Goal: Communication & Community: Share content

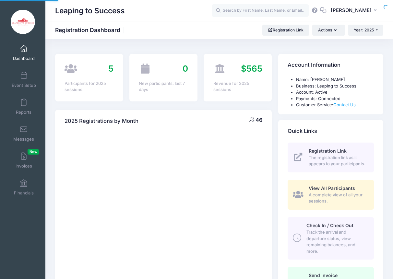
select select
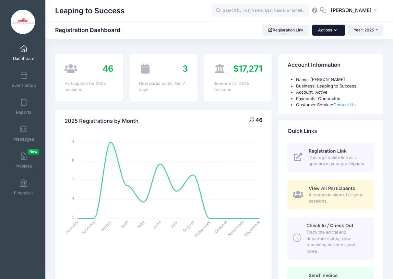
click at [330, 29] on button "Actions" at bounding box center [329, 30] width 32 height 11
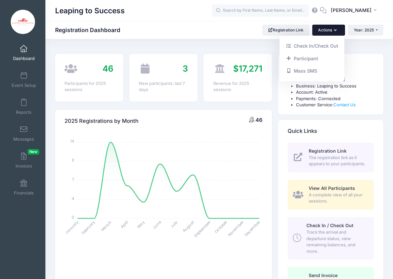
click at [334, 126] on div "Quick Links" at bounding box center [331, 131] width 105 height 23
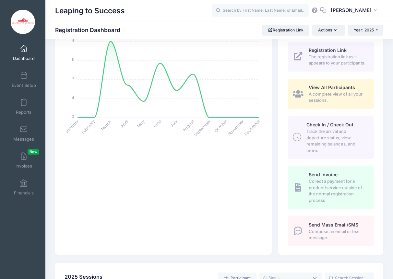
scroll to position [120, 0]
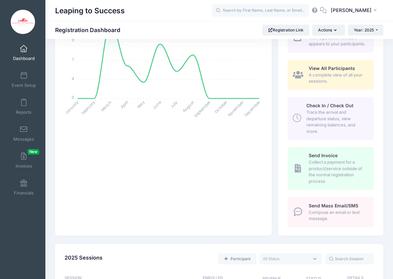
click at [333, 222] on span "Compose an email or text message." at bounding box center [338, 216] width 58 height 13
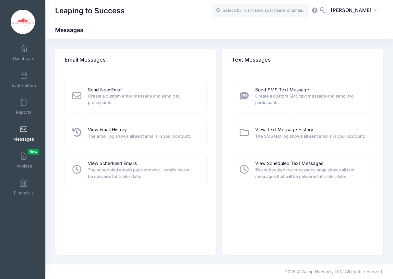
click at [118, 95] on span "Create a custom email message and send it to participants." at bounding box center [143, 99] width 110 height 13
click at [110, 91] on link "Send New Email" at bounding box center [105, 90] width 34 height 7
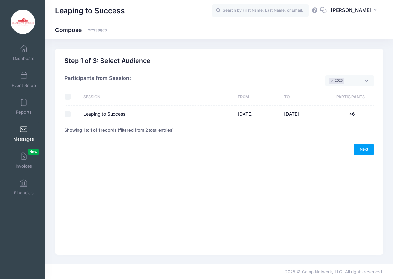
click at [68, 115] on input "Leaping to Success" at bounding box center [68, 114] width 6 height 6
checkbox input "true"
click at [367, 149] on link "Next" at bounding box center [364, 149] width 20 height 11
select select "50"
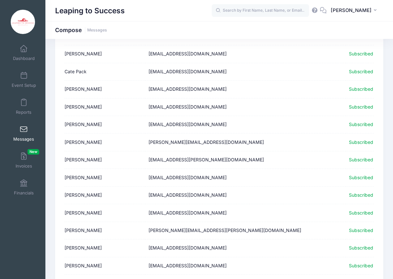
scroll to position [701, 0]
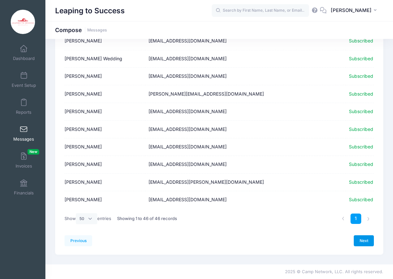
click at [362, 241] on link "Next" at bounding box center [364, 241] width 20 height 11
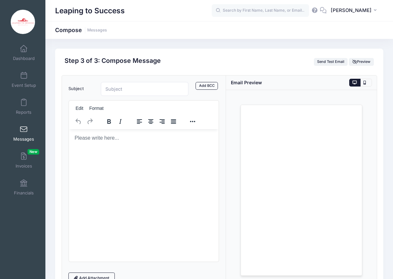
scroll to position [28, 0]
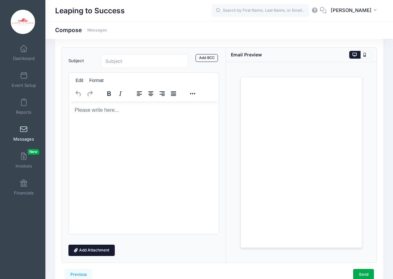
click at [97, 252] on link "Add Attachment" at bounding box center [91, 250] width 47 height 11
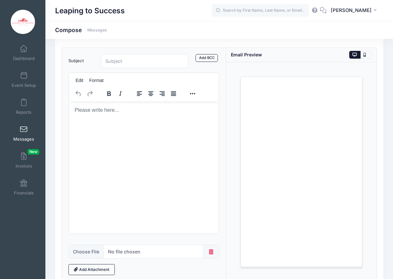
scroll to position [81, 0]
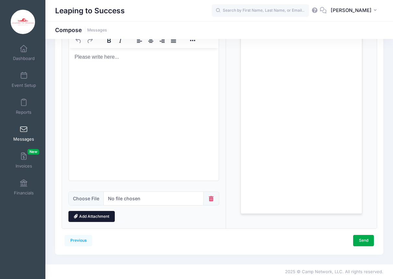
click at [104, 216] on link "Add Attachment" at bounding box center [91, 216] width 47 height 11
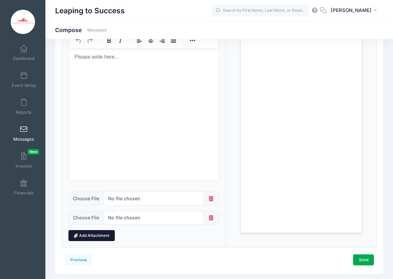
click at [100, 236] on link "Add Attachment" at bounding box center [91, 235] width 47 height 11
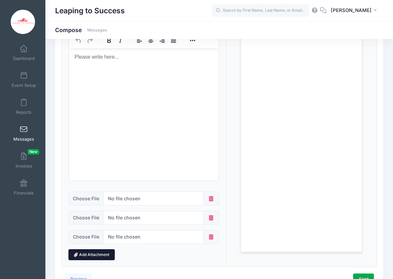
click at [100, 255] on link "Add Attachment" at bounding box center [91, 255] width 47 height 11
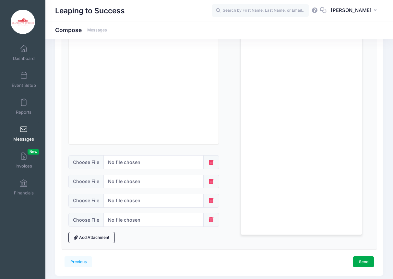
scroll to position [119, 0]
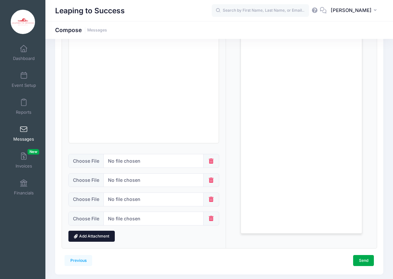
click at [104, 238] on link "Add Attachment" at bounding box center [91, 236] width 47 height 11
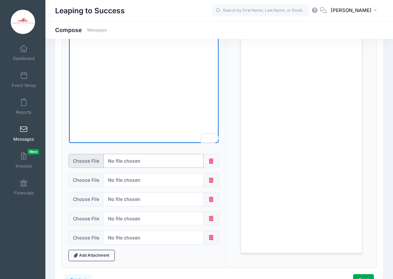
click at [85, 163] on input "file" at bounding box center [136, 161] width 136 height 14
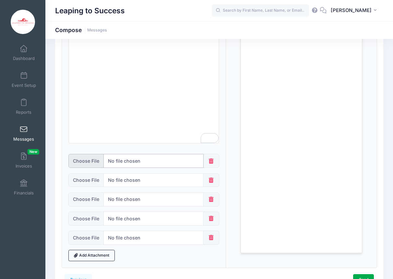
type input "C:\fakepath\IMG_8432.MOV"
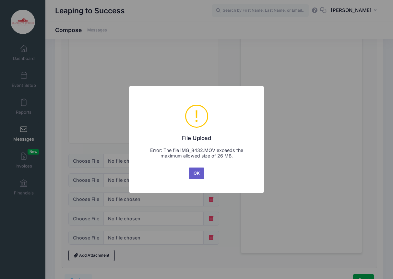
click at [196, 173] on button "OK" at bounding box center [197, 174] width 16 height 12
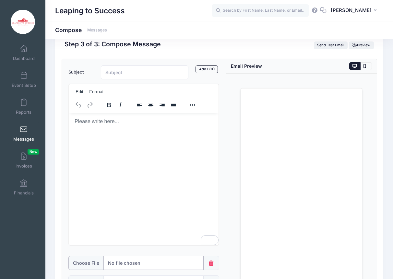
scroll to position [0, 0]
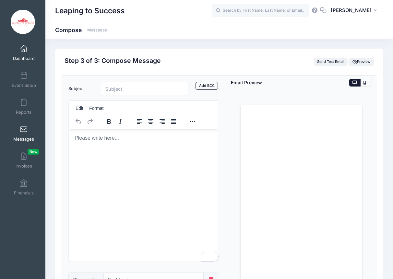
click at [23, 54] on link "Dashboard" at bounding box center [23, 53] width 31 height 23
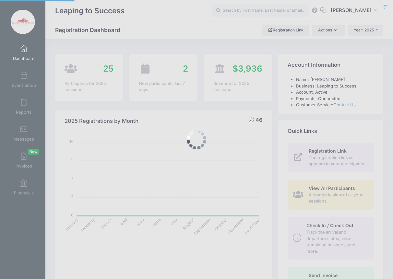
select select
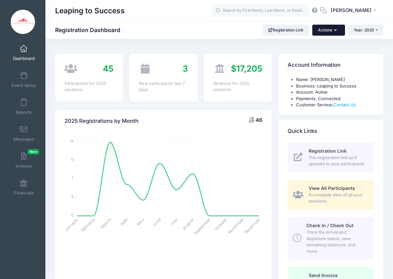
click at [332, 29] on button "Actions" at bounding box center [329, 30] width 32 height 11
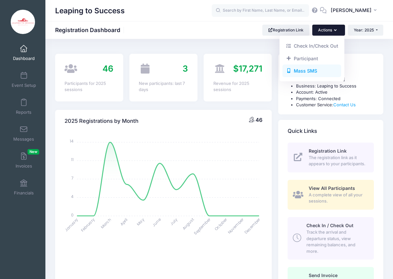
click at [317, 70] on link "Mass SMS" at bounding box center [312, 71] width 59 height 12
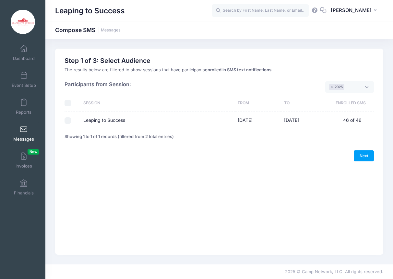
click at [68, 121] on input "Leaping to Success" at bounding box center [68, 121] width 6 height 6
checkbox input "true"
click at [367, 153] on link "Next" at bounding box center [364, 156] width 20 height 11
select select "50"
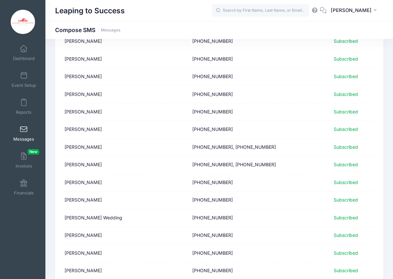
scroll to position [701, 0]
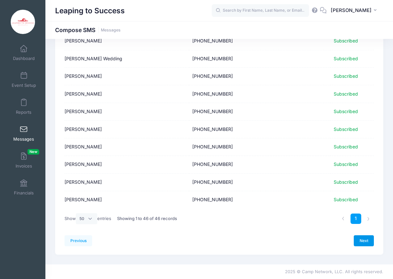
click at [363, 241] on link "Next" at bounding box center [364, 241] width 20 height 11
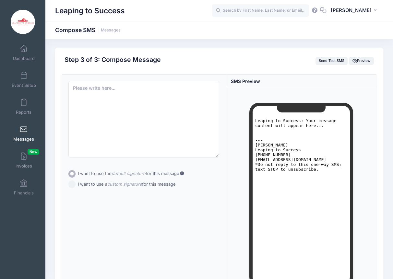
scroll to position [0, 0]
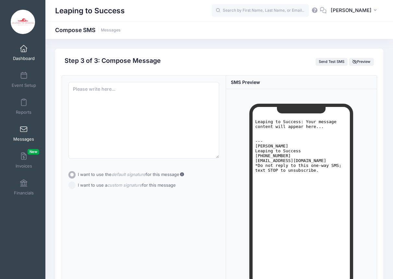
click at [24, 48] on span at bounding box center [24, 48] width 0 height 7
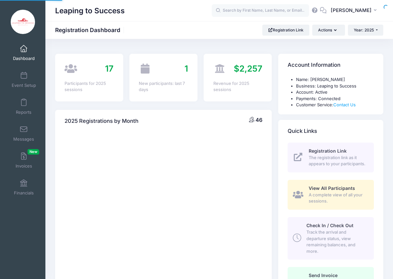
select select
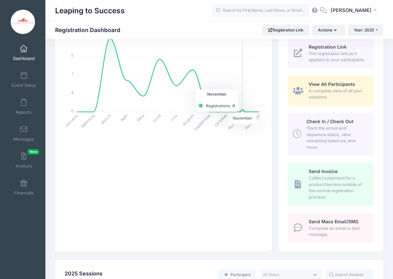
scroll to position [105, 0]
click at [332, 234] on span "Compose an email or text message." at bounding box center [338, 231] width 58 height 13
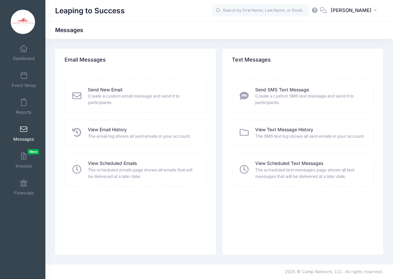
click at [106, 93] on span "Create a custom email message and send it to participants." at bounding box center [143, 99] width 110 height 13
click at [121, 96] on span "Create a custom email message and send it to participants." at bounding box center [143, 99] width 110 height 13
click at [105, 86] on div "Send New Email Create a custom email message and send it to participants." at bounding box center [136, 96] width 142 height 33
click at [106, 90] on link "Send New Email" at bounding box center [105, 90] width 34 height 7
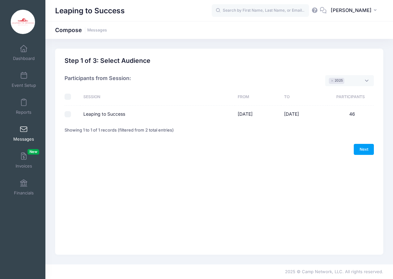
click at [64, 115] on div "Please select at least one option Please select only one option Sorry, you can'…" at bounding box center [220, 102] width 316 height 71
click at [70, 115] on input "Leaping to Success" at bounding box center [68, 114] width 6 height 6
checkbox input "true"
click at [362, 153] on link "Next" at bounding box center [364, 149] width 20 height 11
select select "50"
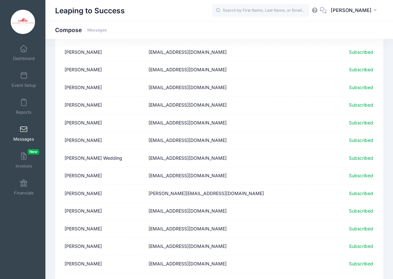
scroll to position [701, 0]
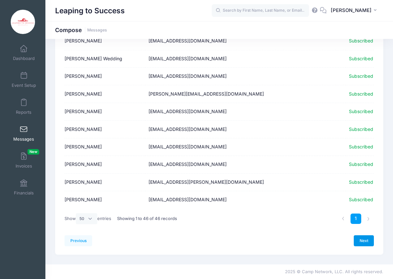
click at [366, 241] on link "Next" at bounding box center [364, 241] width 20 height 11
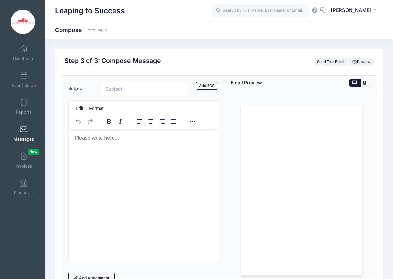
scroll to position [0, 0]
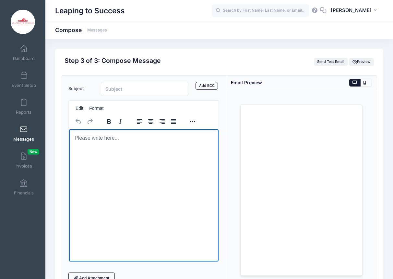
click at [150, 147] on html at bounding box center [144, 138] width 150 height 18
click at [132, 88] on input "Subject" at bounding box center [145, 89] width 88 height 14
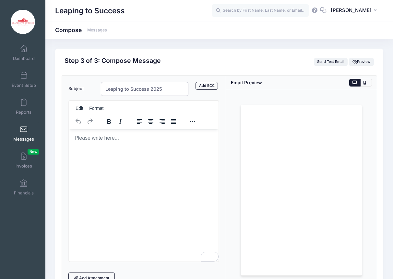
type input "Leaping to Success 2025"
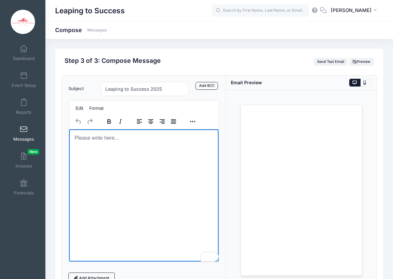
click at [129, 147] on html at bounding box center [144, 138] width 150 height 18
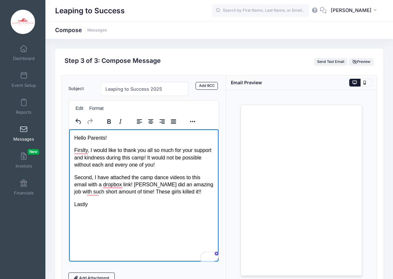
click at [90, 150] on p "Firslty, I would like to thank you all so much for your support and kindness du…" at bounding box center [143, 158] width 139 height 22
click at [94, 179] on p "Second, I have attached the camp dance videos to this email with a dropbox link…" at bounding box center [143, 185] width 139 height 22
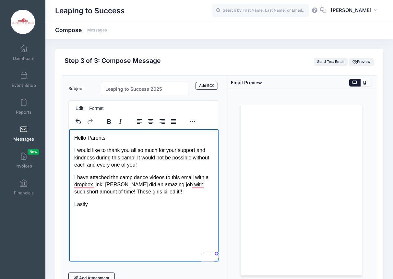
click at [100, 207] on p "Lastly" at bounding box center [143, 204] width 139 height 7
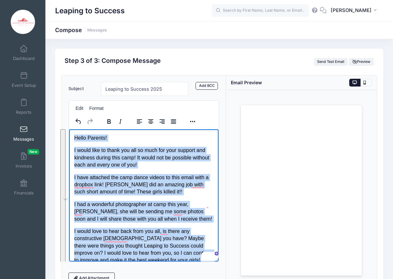
drag, startPoint x: 131, startPoint y: 254, endPoint x: 67, endPoint y: 121, distance: 147.8
click at [69, 129] on html "Hello Parents! I would like to thank you all so much for your support and kindn…" at bounding box center [144, 205] width 150 height 153
copy body "Hello Parents! I would like to thank you all so much for your support and kindn…"
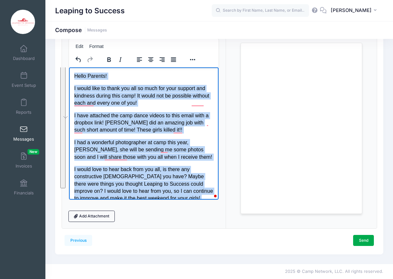
scroll to position [20, 0]
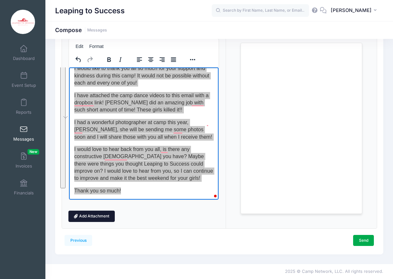
click at [105, 217] on link "Add Attachment" at bounding box center [91, 216] width 47 height 11
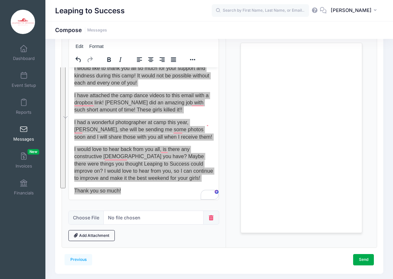
click at [212, 217] on icon at bounding box center [211, 218] width 6 height 5
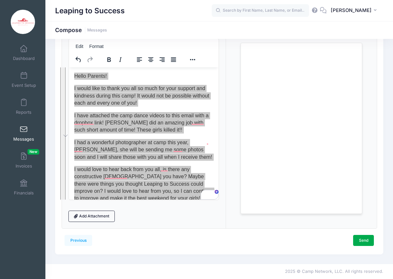
scroll to position [2, 0]
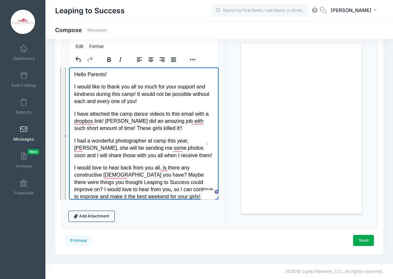
click at [168, 129] on p "I have attached the camp dance videos to this email with a dropbox link! Danae …" at bounding box center [143, 121] width 139 height 22
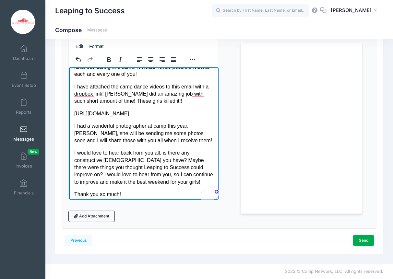
scroll to position [0, 0]
drag, startPoint x: 201, startPoint y: 127, endPoint x: 67, endPoint y: 114, distance: 135.4
click at [69, 114] on html "Hello Parents! I would like to thank you all so much for your support and kindn…" at bounding box center [144, 120] width 150 height 165
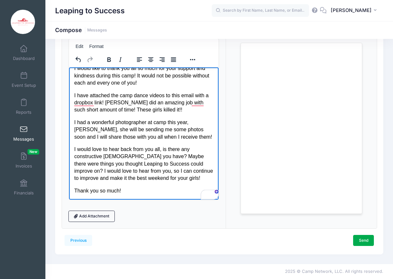
click at [129, 192] on p "Thank you so much!" at bounding box center [143, 190] width 139 height 7
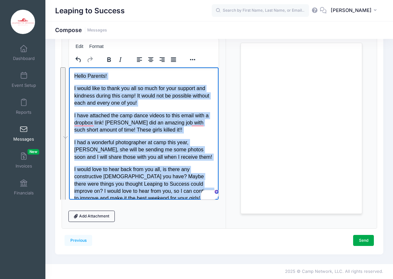
drag, startPoint x: 125, startPoint y: 166, endPoint x: 63, endPoint y: 56, distance: 125.6
click at [69, 67] on html "Hello Parents! I would like to thank you all so much for your support and kindn…" at bounding box center [144, 149] width 150 height 165
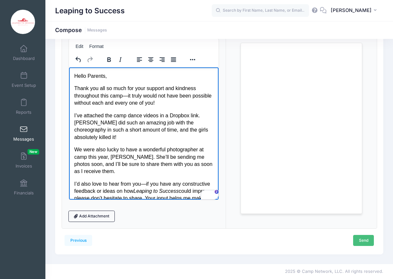
click at [368, 242] on link "Send" at bounding box center [363, 240] width 21 height 11
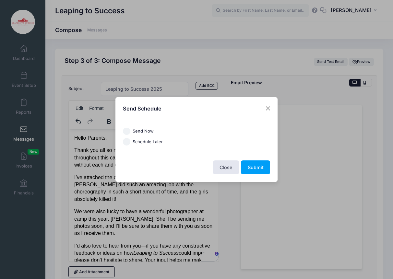
click at [127, 130] on input "Send Now" at bounding box center [126, 131] width 7 height 7
radio input "true"
click at [260, 168] on button "Submit" at bounding box center [255, 168] width 29 height 14
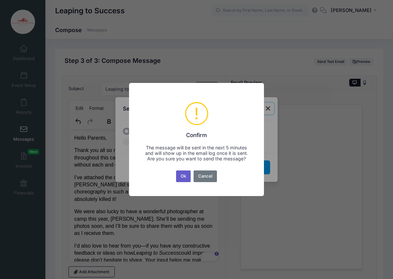
click at [183, 180] on button "Ok" at bounding box center [183, 177] width 15 height 12
